Goal: Participate in discussion: Engage in conversation with other users on a specific topic

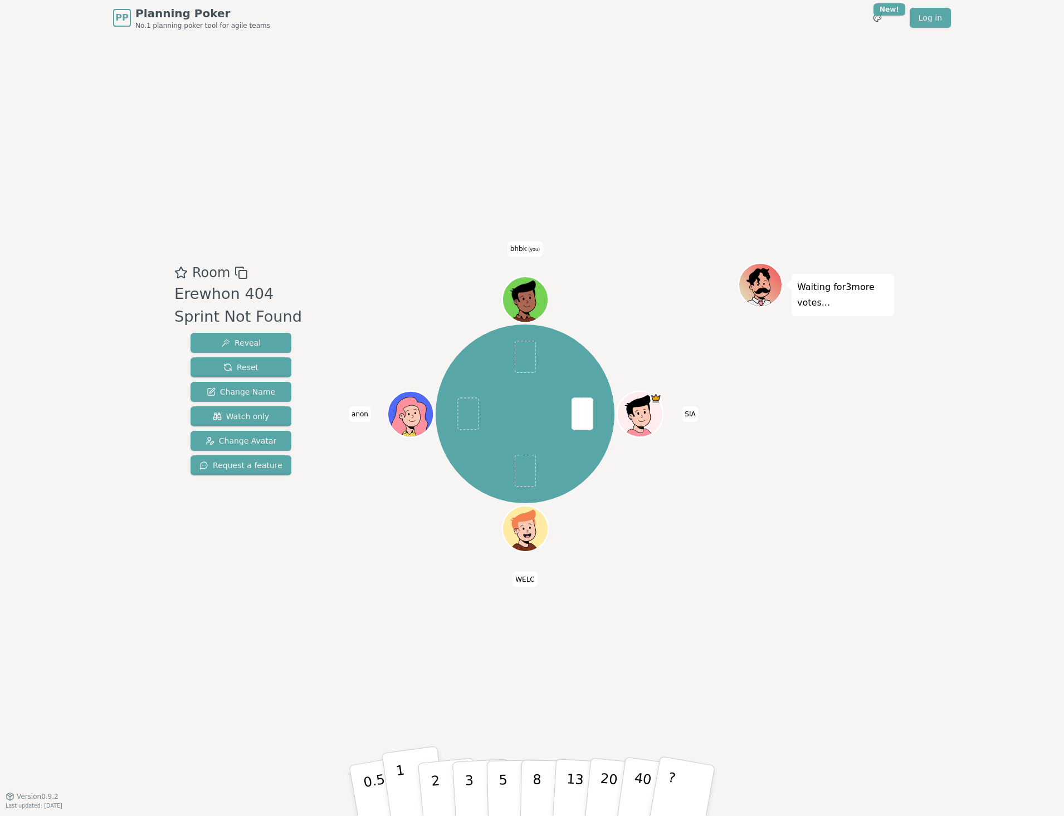
click at [404, 794] on p "1" at bounding box center [403, 792] width 17 height 61
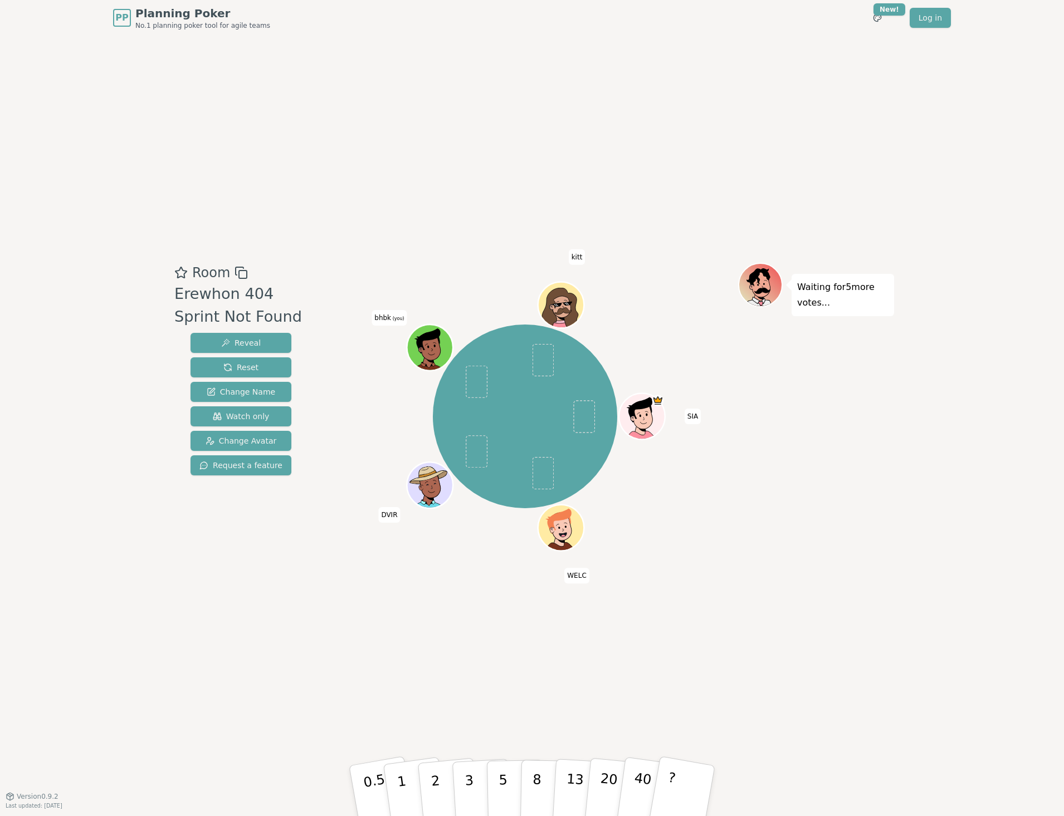
click at [728, 64] on div "Room Erewhon 404 Sprint Not Found Reveal Reset Change Name Watch only Change Av…" at bounding box center [532, 416] width 724 height 761
click at [407, 786] on button "1" at bounding box center [414, 791] width 66 height 90
